Goal: Information Seeking & Learning: Check status

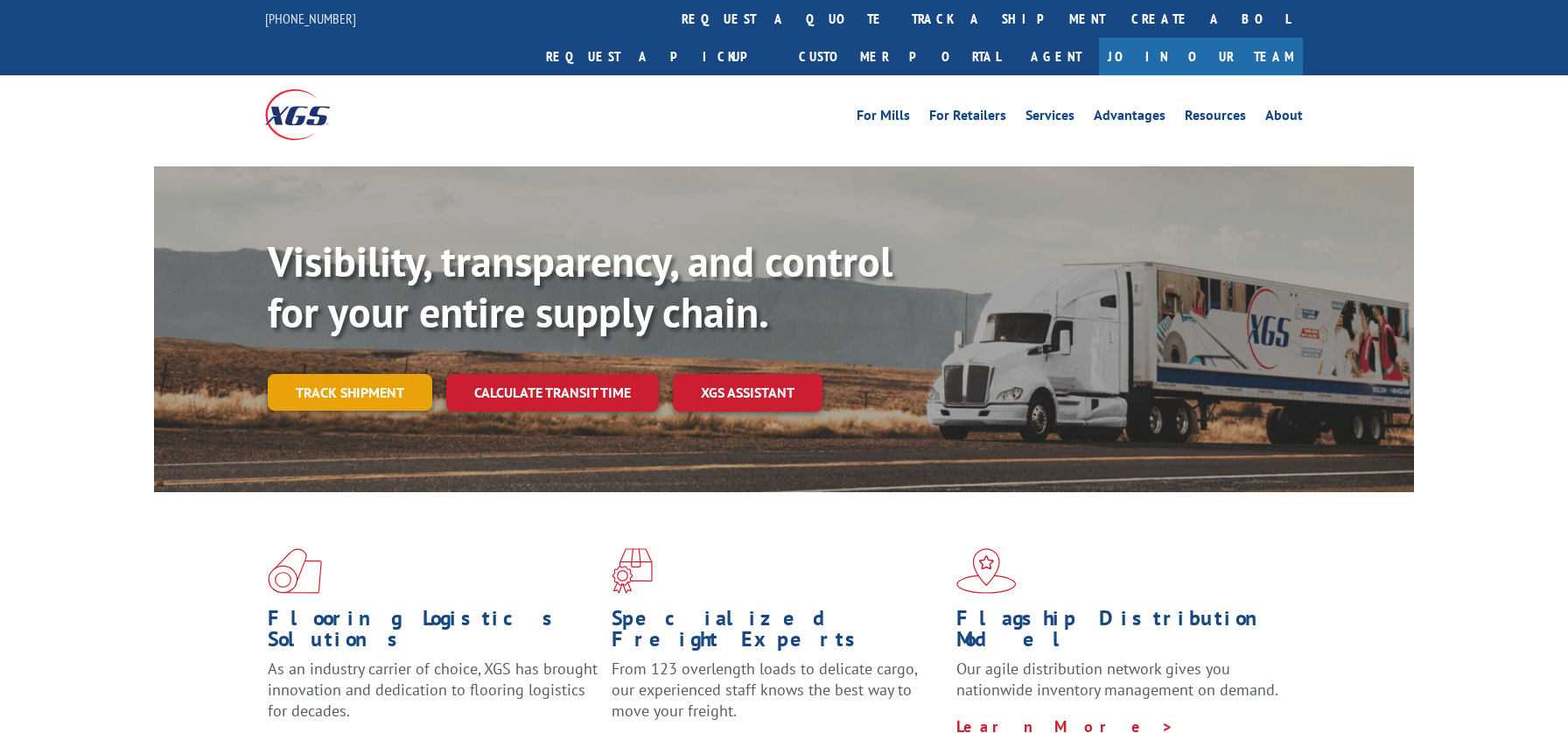
click at [377, 373] on link "Track shipment" at bounding box center [350, 392] width 165 height 37
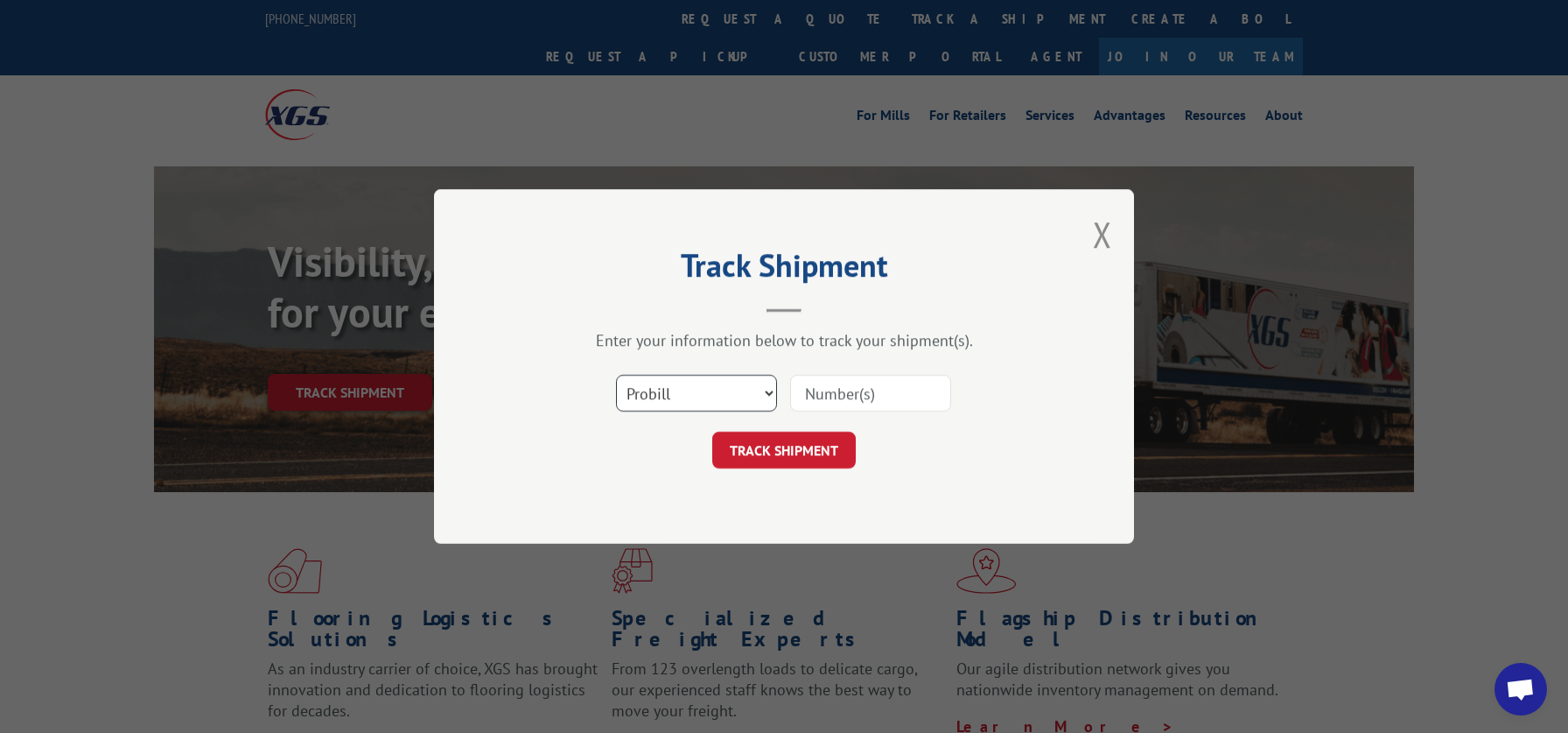
click at [616, 374] on select "Select category... Probill BOL PO" at bounding box center [696, 393] width 161 height 37
select select "bol"
click option "BOL" at bounding box center [0, 0] width 0 height 0
click at [858, 398] on input at bounding box center [870, 393] width 161 height 37
type input "60014227"
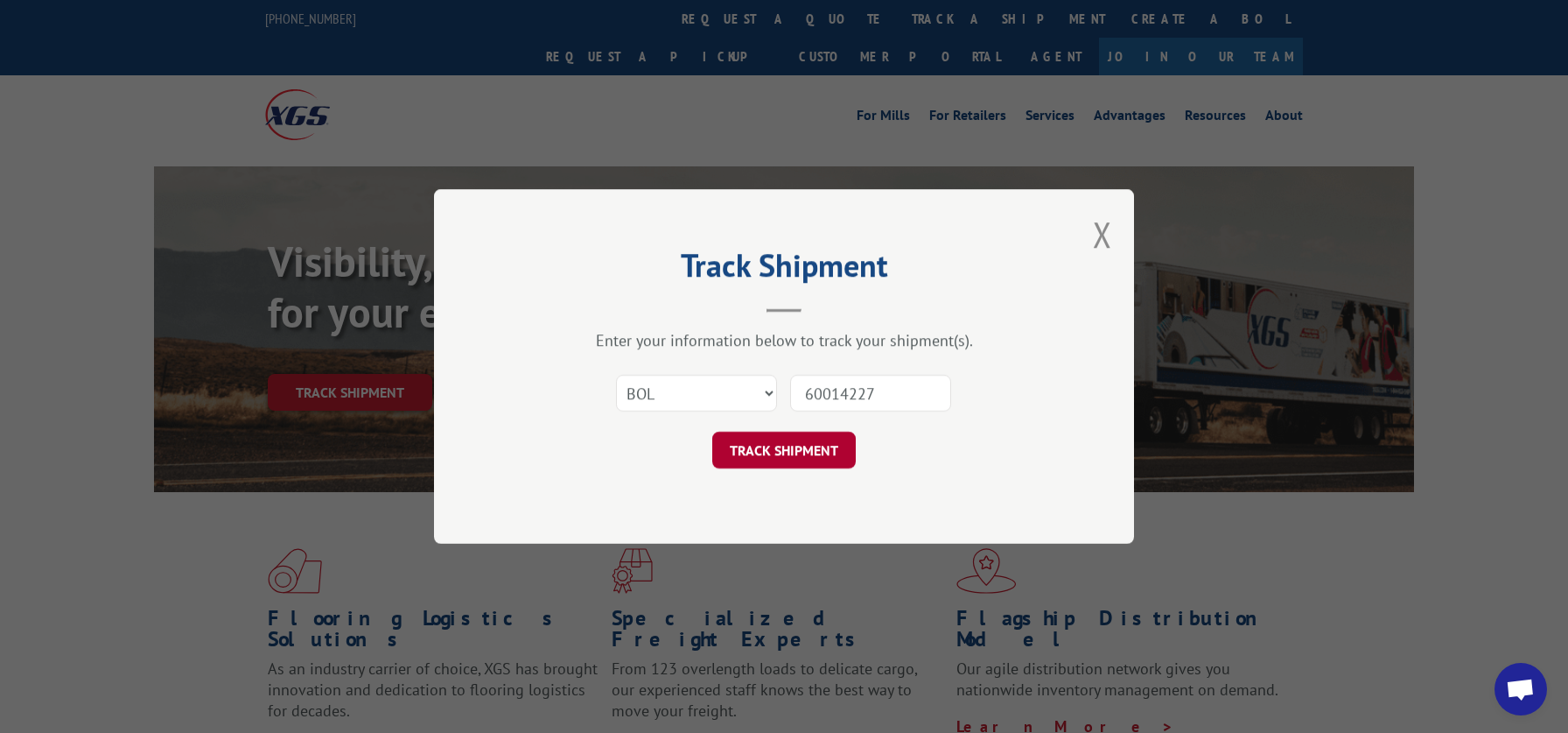
click at [818, 448] on button "TRACK SHIPMENT" at bounding box center [784, 449] width 144 height 37
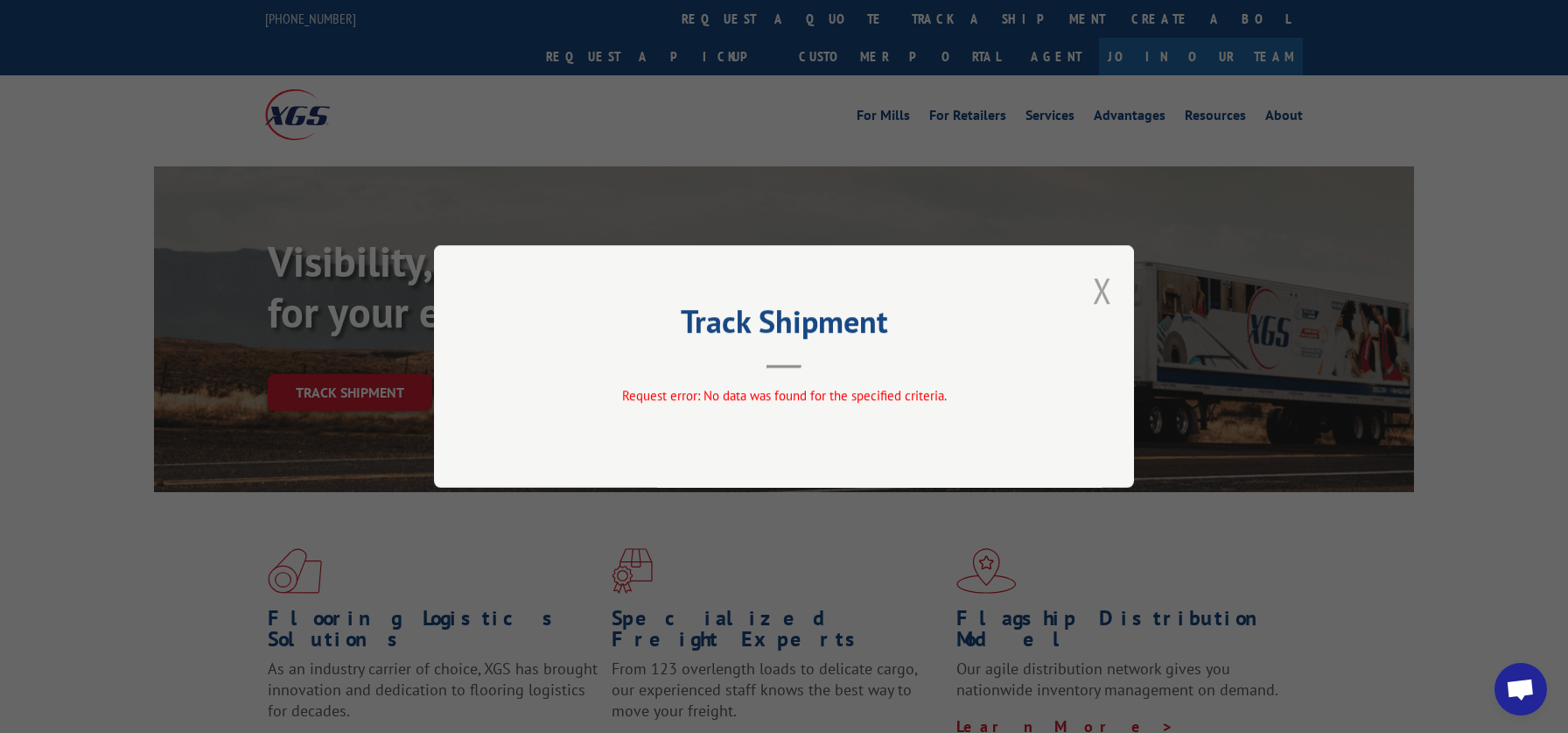
click at [1104, 289] on button "Close modal" at bounding box center [1102, 290] width 19 height 46
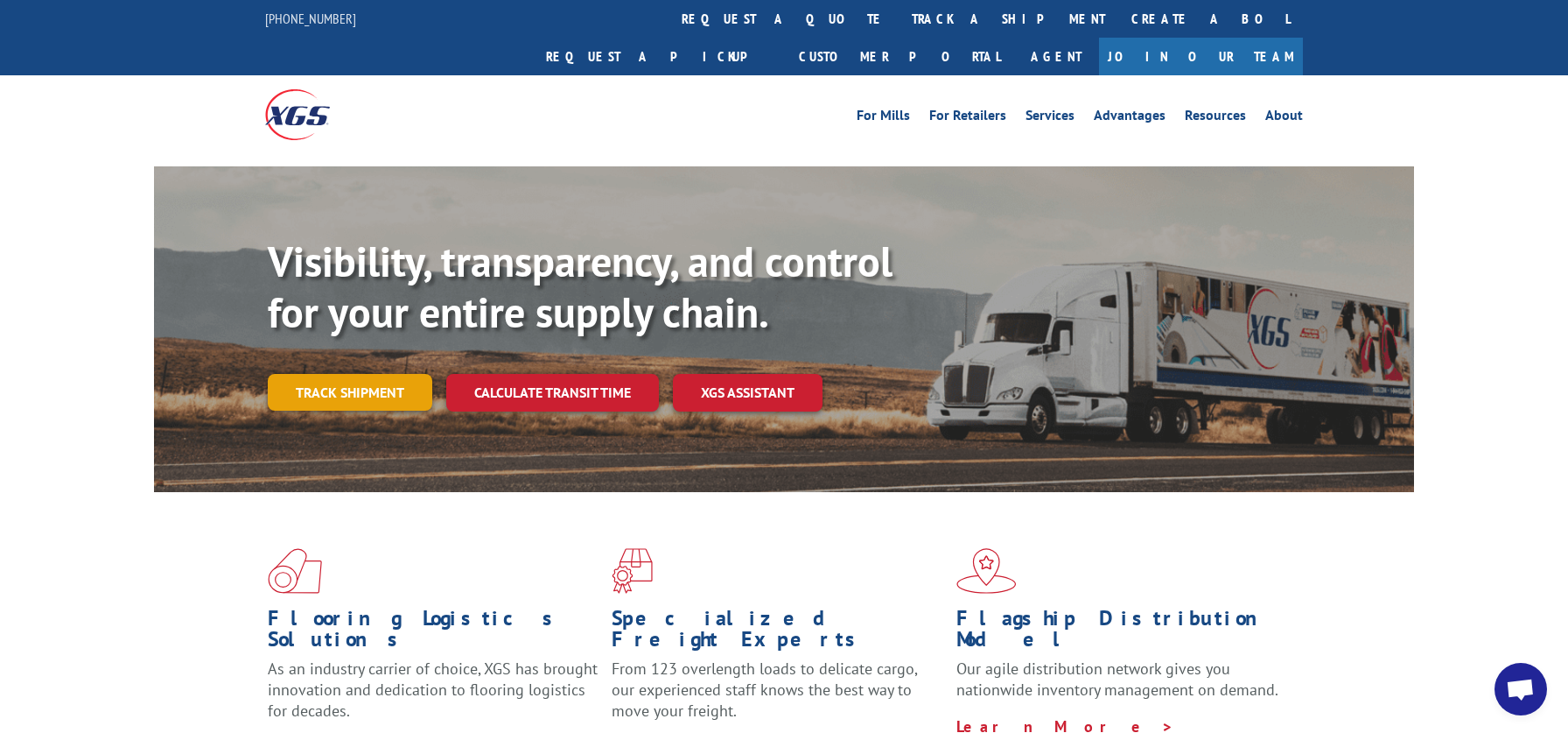
click at [373, 373] on link "Track shipment" at bounding box center [350, 392] width 165 height 37
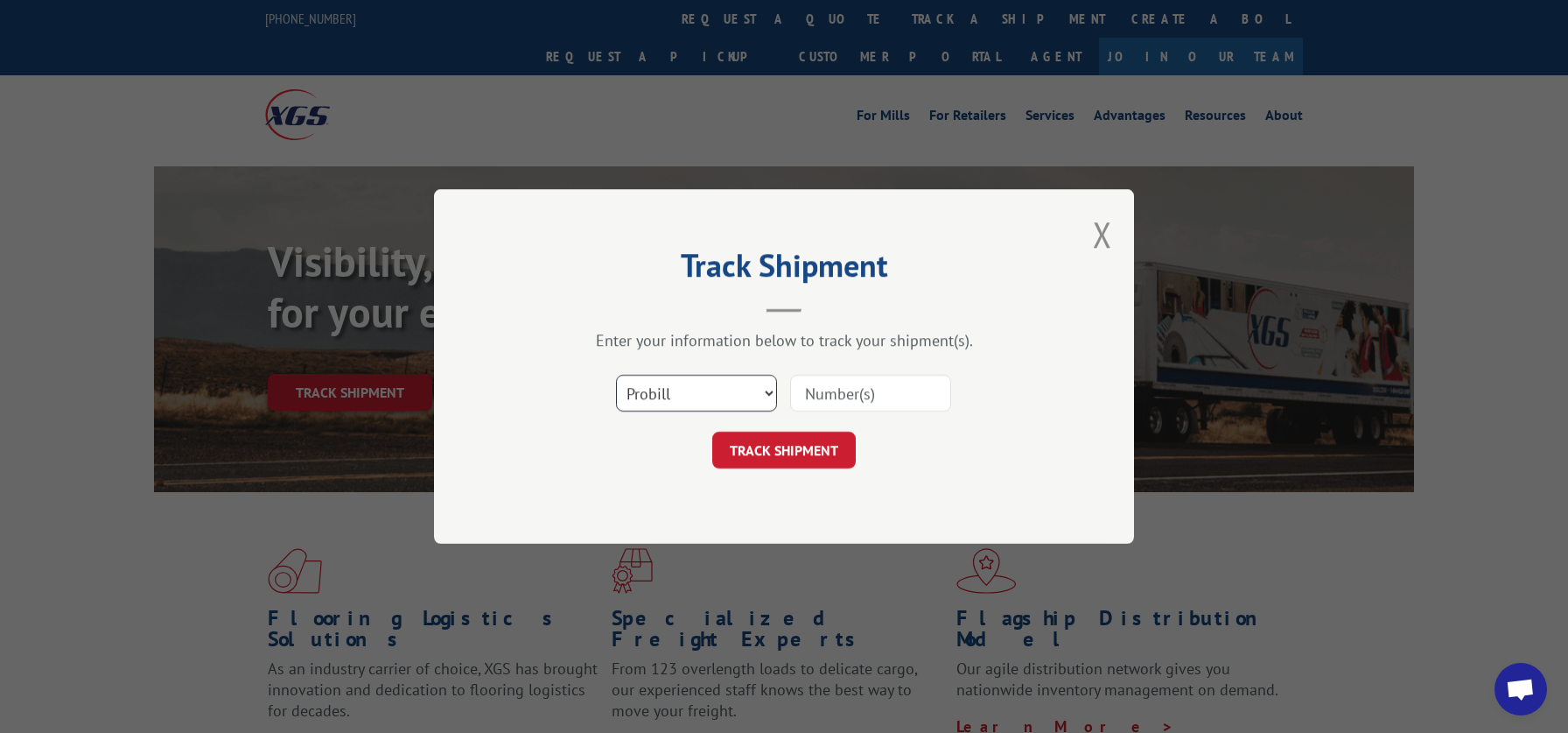
click at [616, 374] on select "Select category... Probill BOL PO" at bounding box center [696, 393] width 161 height 37
select select "bol"
click option "BOL" at bounding box center [0, 0] width 0 height 0
click at [865, 388] on input at bounding box center [870, 393] width 161 height 37
type input "6001227"
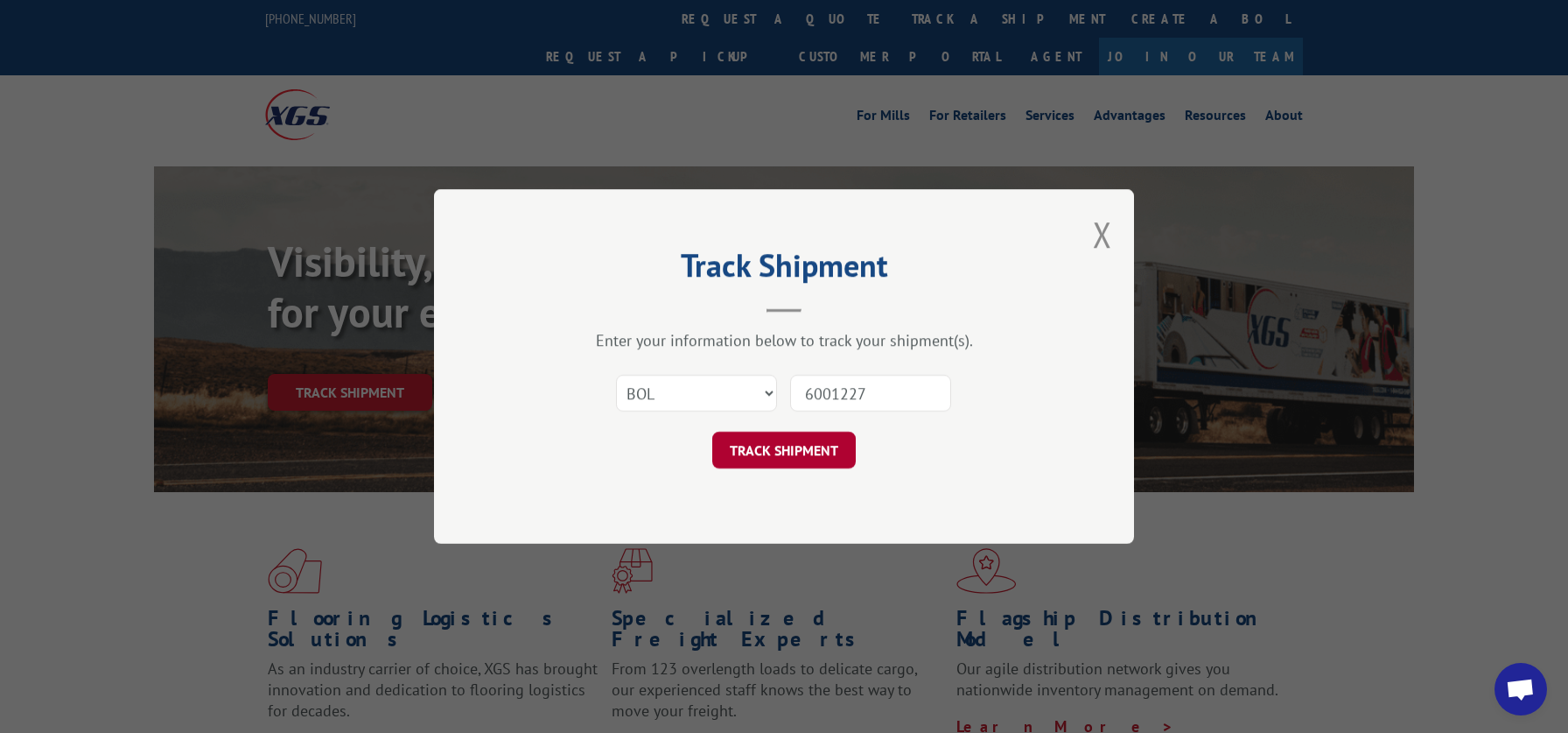
click at [736, 452] on button "TRACK SHIPMENT" at bounding box center [784, 449] width 144 height 37
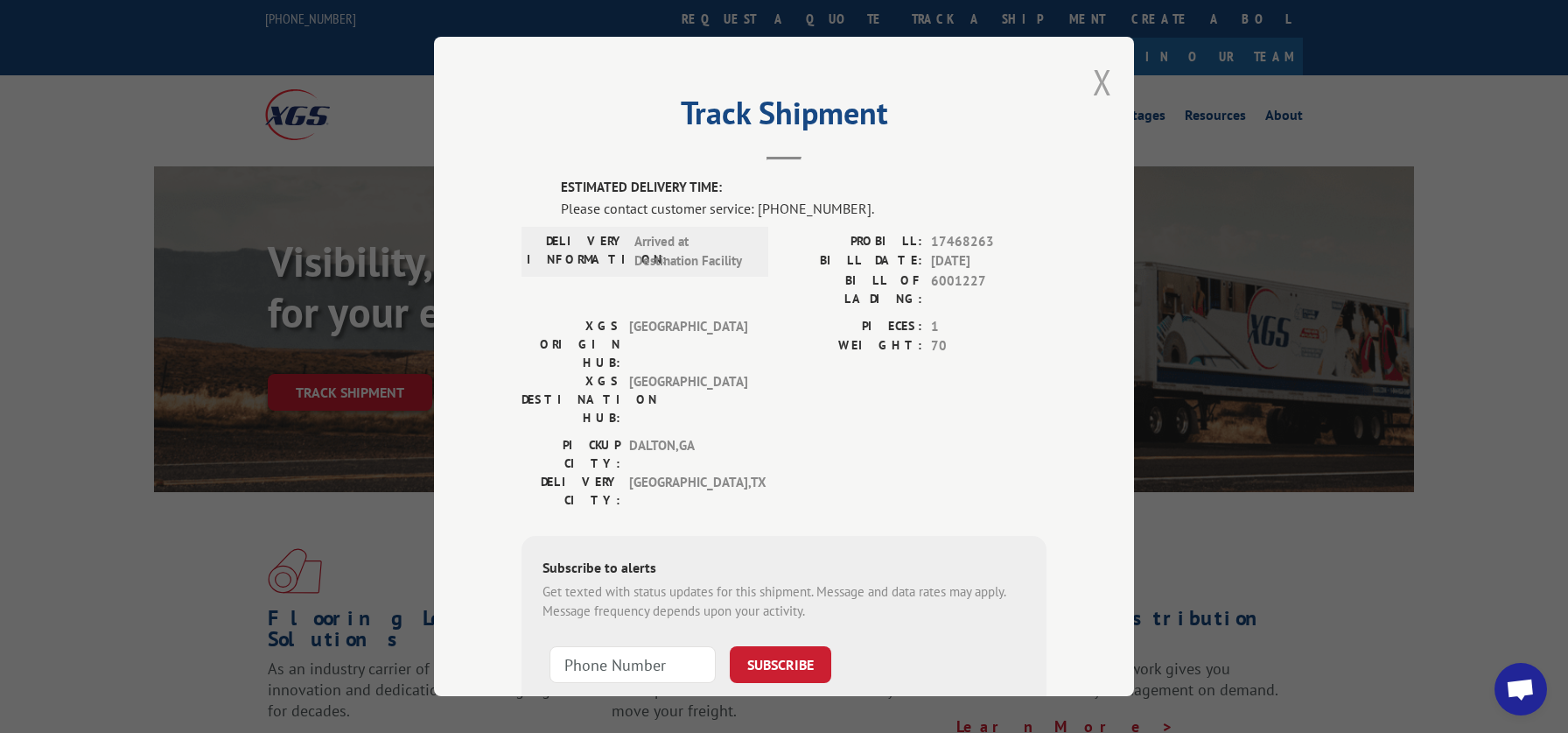
click at [1103, 87] on button "Close modal" at bounding box center [1102, 82] width 19 height 46
